Goal: Find specific page/section

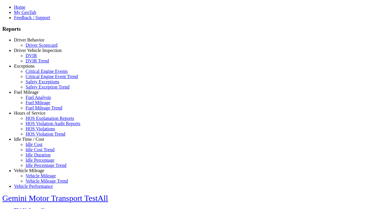
click at [33, 69] on link "Exceptions" at bounding box center [24, 66] width 21 height 5
click at [38, 74] on link "Critical Engine Events" at bounding box center [47, 71] width 42 height 5
type input "**********"
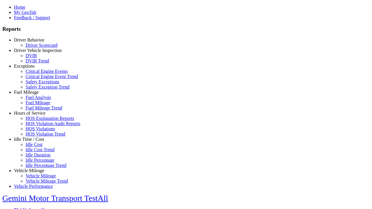
type input "**********"
